Goal: Transaction & Acquisition: Obtain resource

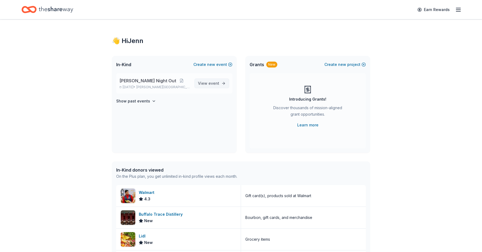
click at [216, 82] on span "event" at bounding box center [213, 83] width 11 height 5
click at [208, 83] on span "View event" at bounding box center [208, 83] width 21 height 6
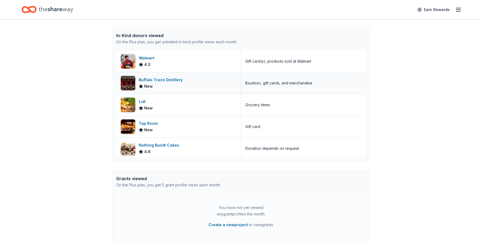
scroll to position [54, 0]
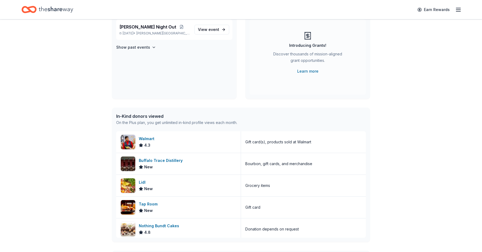
click at [52, 12] on icon "Home" at bounding box center [56, 9] width 34 height 11
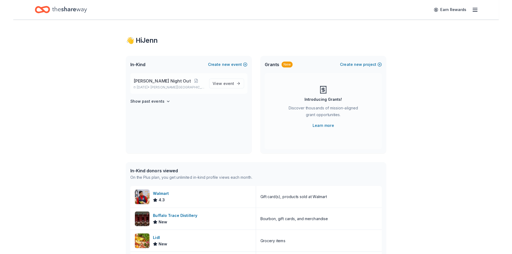
scroll to position [0, 0]
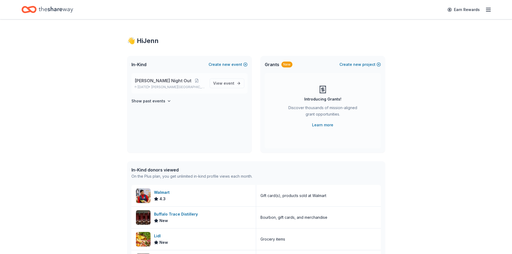
click at [149, 86] on p "Nov 06, 2025 • Dix Hills, NY" at bounding box center [170, 87] width 71 height 4
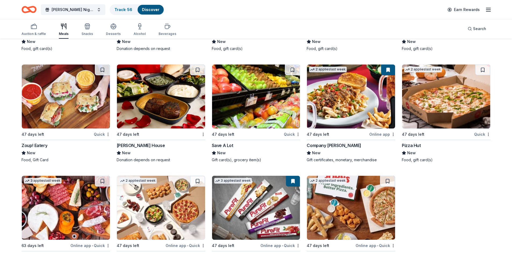
scroll to position [883, 0]
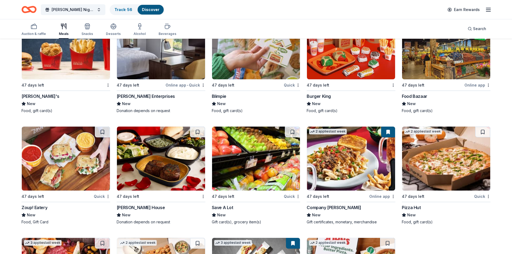
click at [138, 168] on div "[PERSON_NAME] House" at bounding box center [141, 207] width 48 height 6
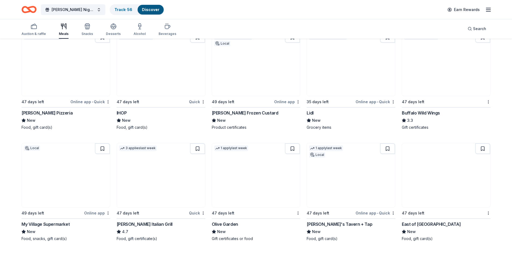
scroll to position [614, 0]
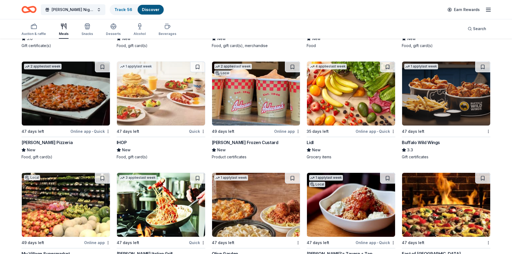
click at [250, 139] on div "Anderson's Frozen Custard" at bounding box center [245, 142] width 67 height 6
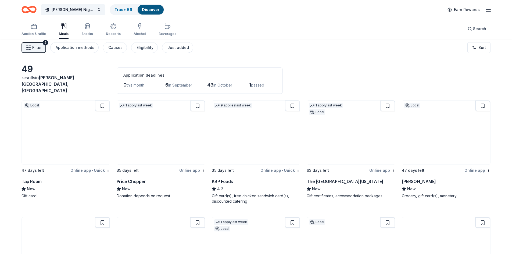
scroll to position [0, 0]
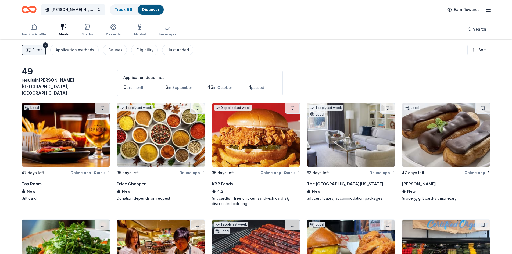
click at [321, 157] on img at bounding box center [446, 135] width 88 height 64
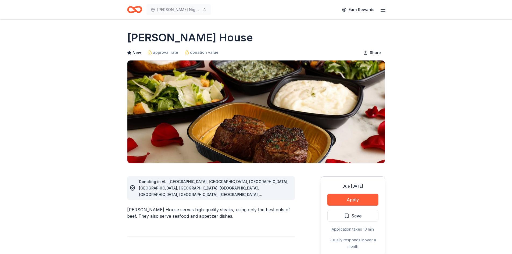
drag, startPoint x: 170, startPoint y: 185, endPoint x: 247, endPoint y: 190, distance: 77.1
click at [247, 190] on div "Donating in AL, [GEOGRAPHIC_DATA], [GEOGRAPHIC_DATA], [GEOGRAPHIC_DATA], [GEOGR…" at bounding box center [215, 187] width 152 height 19
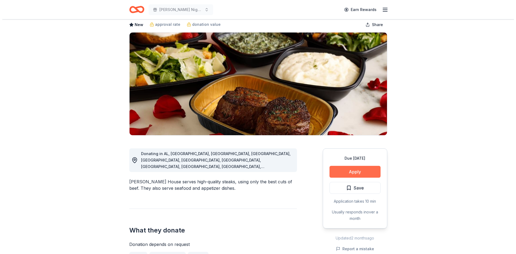
scroll to position [54, 0]
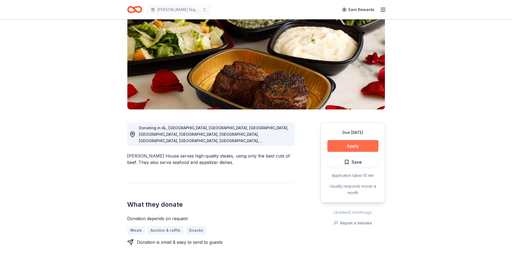
click at [363, 146] on button "Apply" at bounding box center [352, 146] width 51 height 12
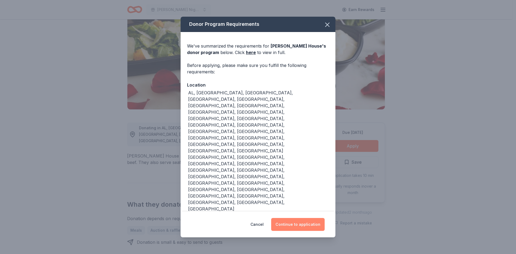
click at [312, 218] on button "Continue to application" at bounding box center [297, 224] width 53 height 13
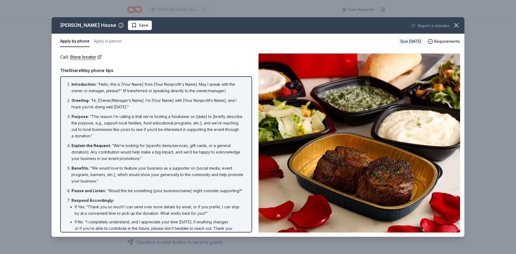
drag, startPoint x: 87, startPoint y: 98, endPoint x: 99, endPoint y: 141, distance: 45.3
click at [99, 141] on ol "Introduction : “Hello, this is [Your Name] from [Your Nonprofit's Name]. May I …" at bounding box center [156, 167] width 182 height 173
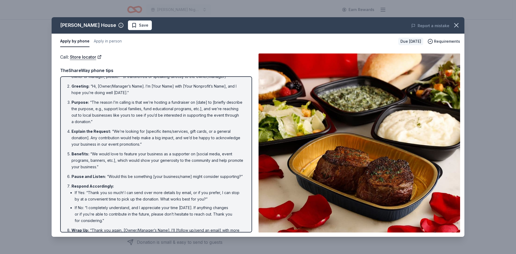
scroll to position [27, 0]
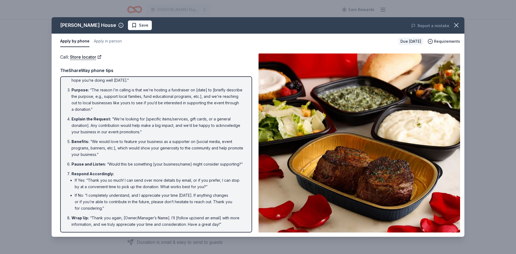
drag, startPoint x: 90, startPoint y: 185, endPoint x: 143, endPoint y: 208, distance: 57.4
click at [137, 208] on ul "If Yes: “Thank you so much! I can send over more details by email, or if you pr…" at bounding box center [158, 194] width 173 height 34
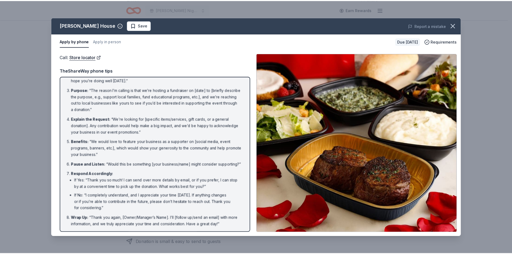
scroll to position [33, 0]
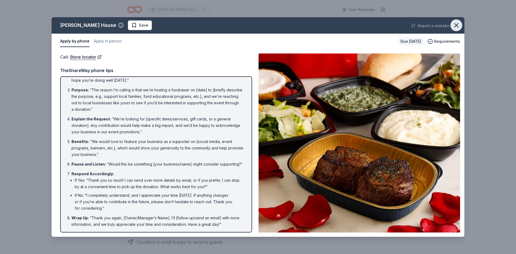
click at [454, 27] on icon "button" at bounding box center [457, 26] width 8 height 8
